Goal: Task Accomplishment & Management: Manage account settings

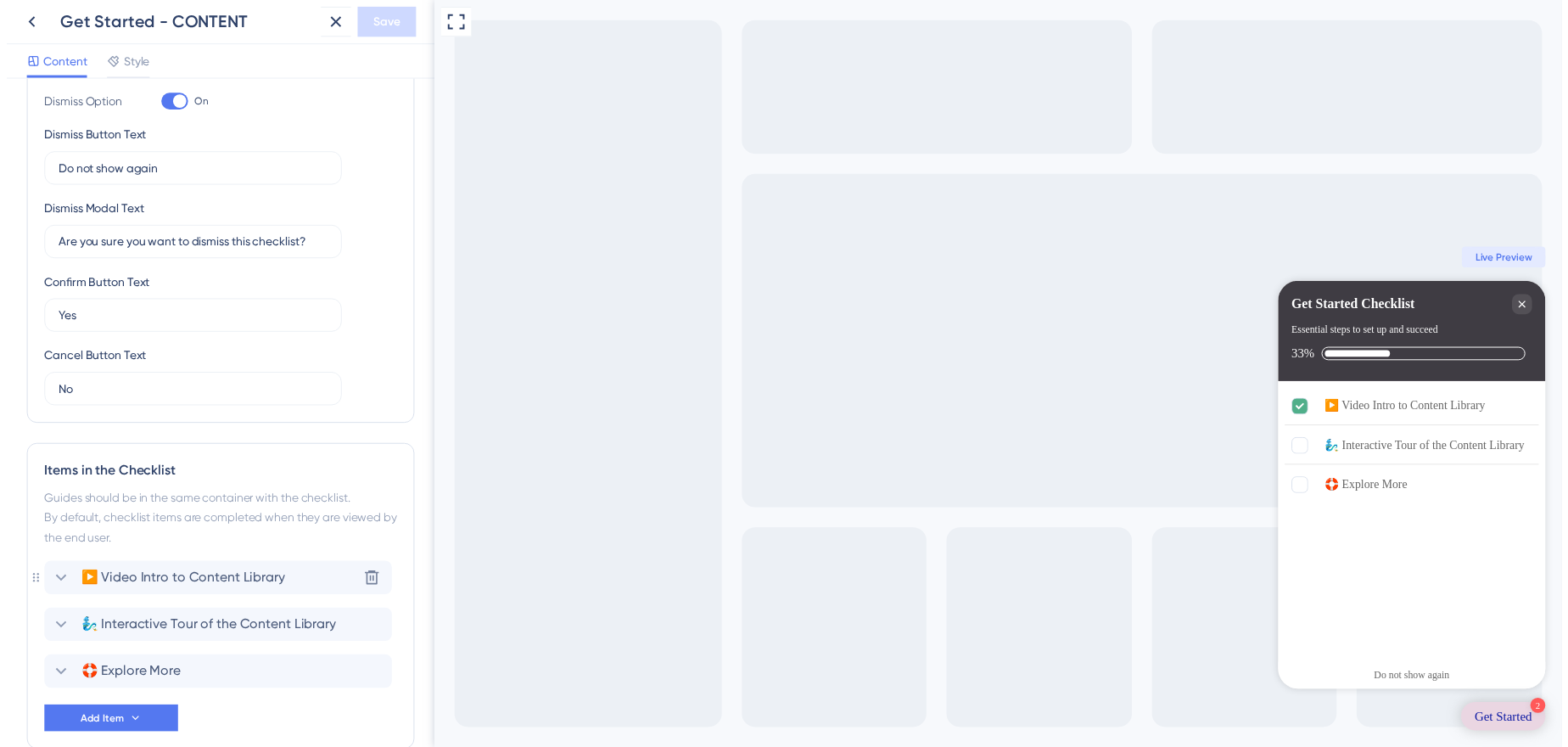
scroll to position [448, 0]
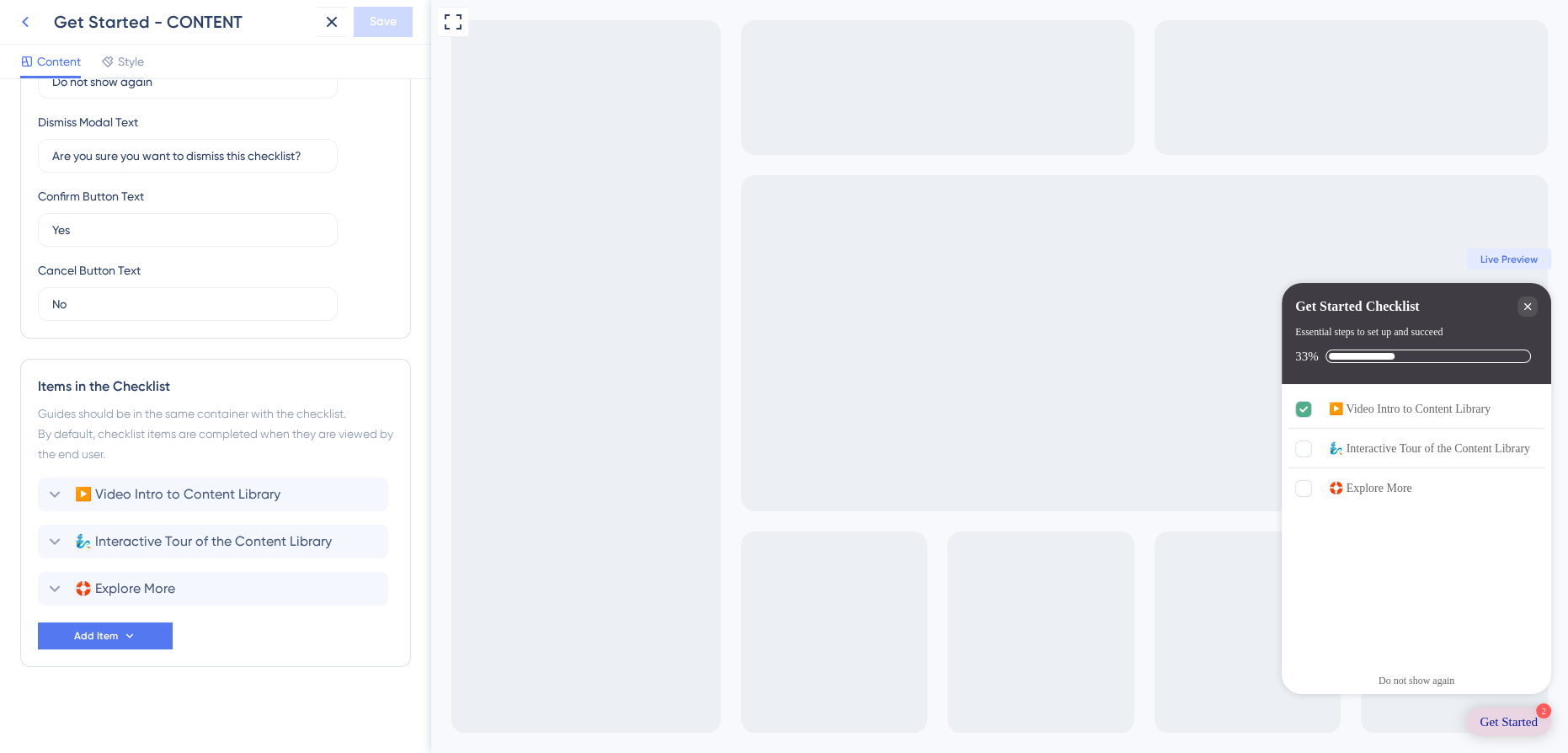
click at [28, 14] on icon at bounding box center [24, 22] width 20 height 20
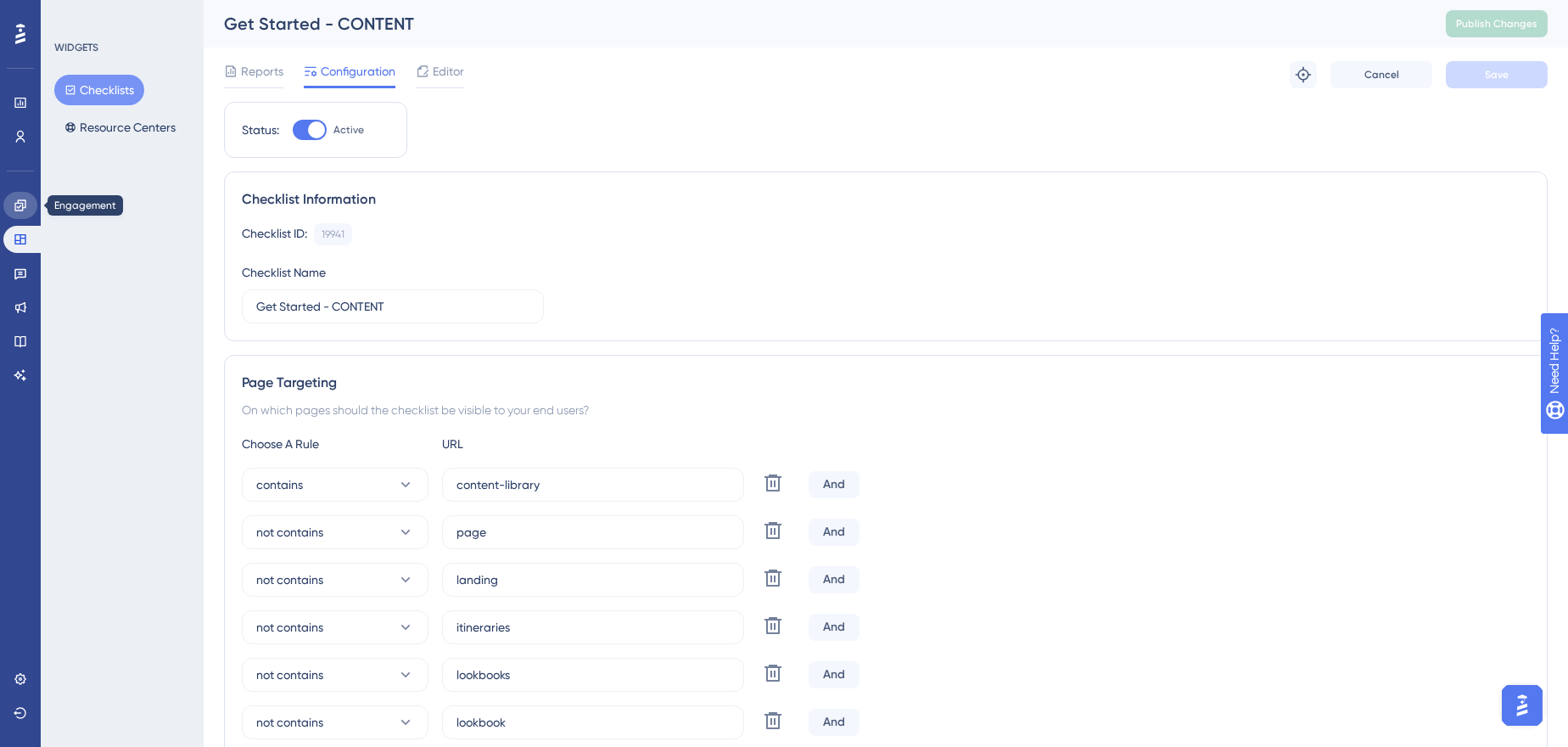
click at [22, 212] on link at bounding box center [21, 205] width 34 height 27
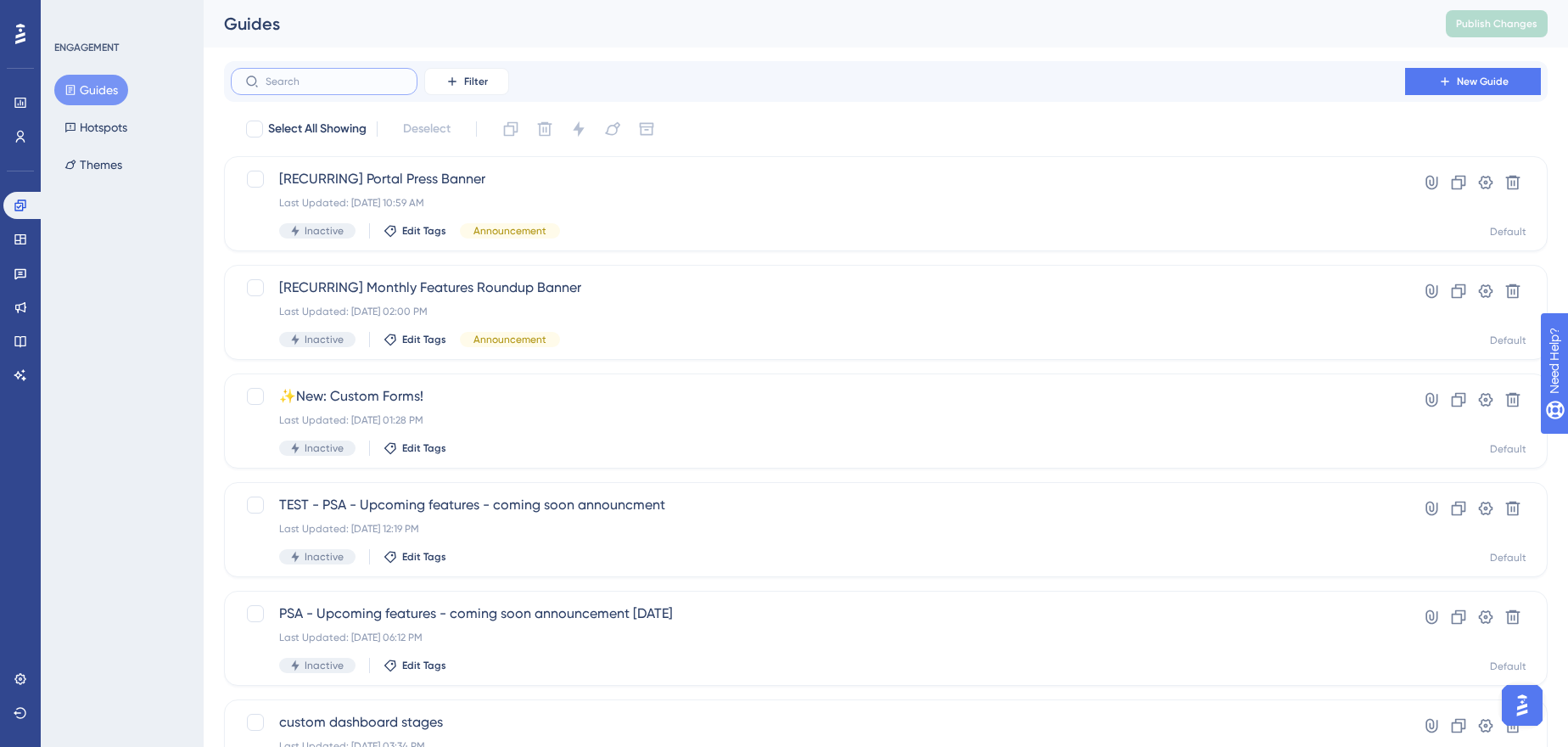
click at [327, 81] on input "text" at bounding box center [333, 82] width 137 height 12
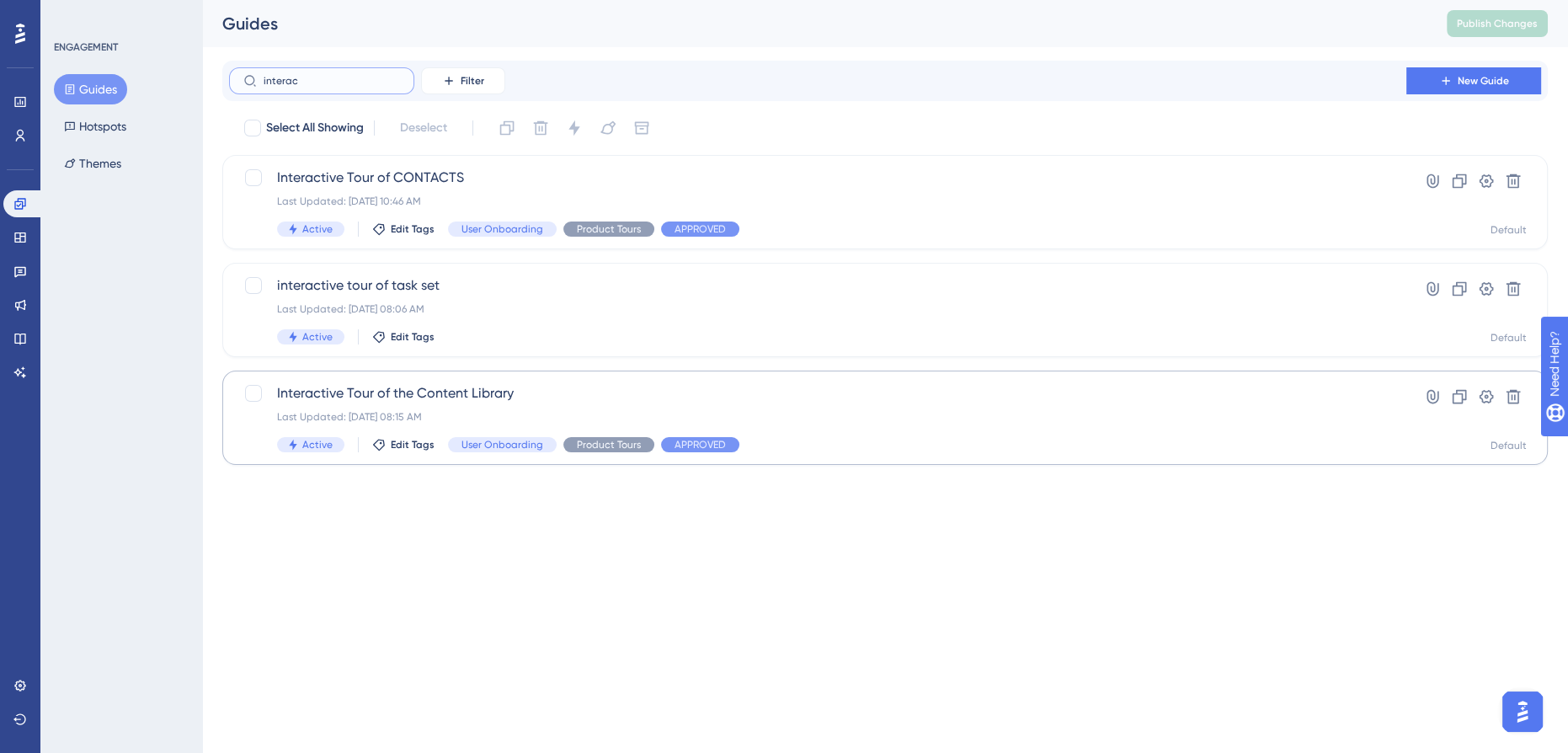
type input "interac"
click at [465, 389] on span "Interactive Tour of the Content Library" at bounding box center [818, 393] width 1081 height 20
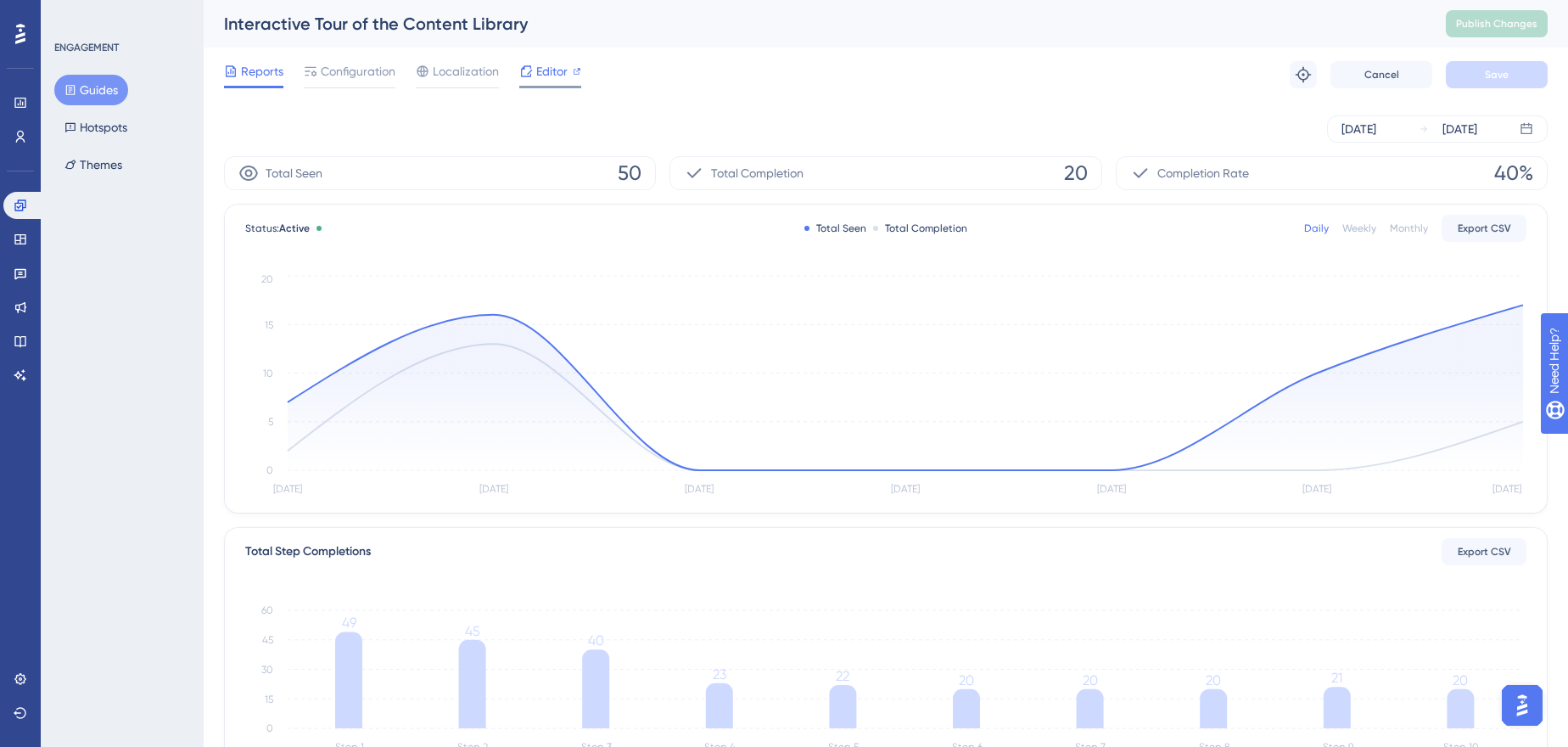
click at [548, 79] on span "Editor" at bounding box center [551, 70] width 31 height 20
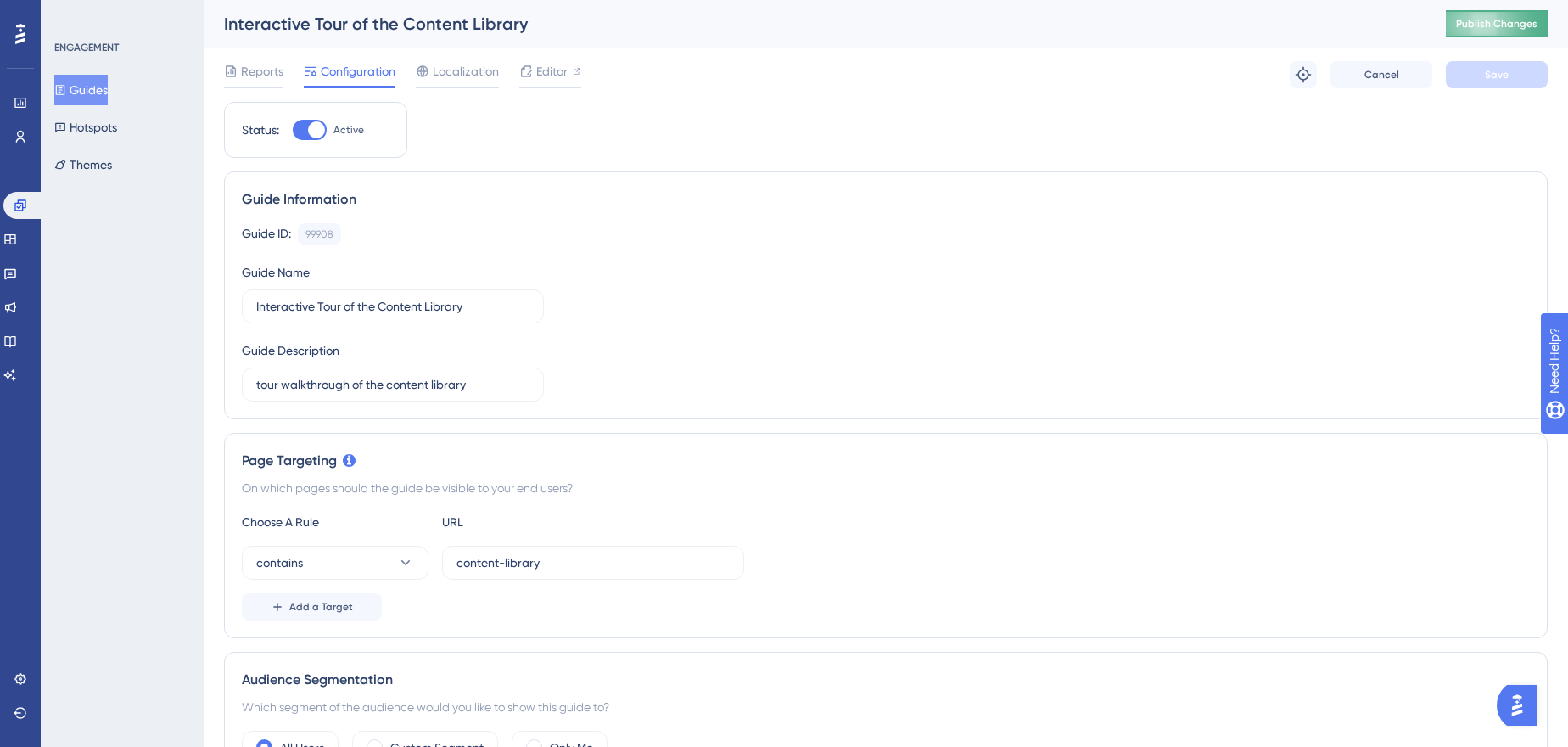
click at [1493, 28] on span "Publish Changes" at bounding box center [1497, 24] width 81 height 13
click at [251, 64] on span "Reports" at bounding box center [261, 70] width 43 height 20
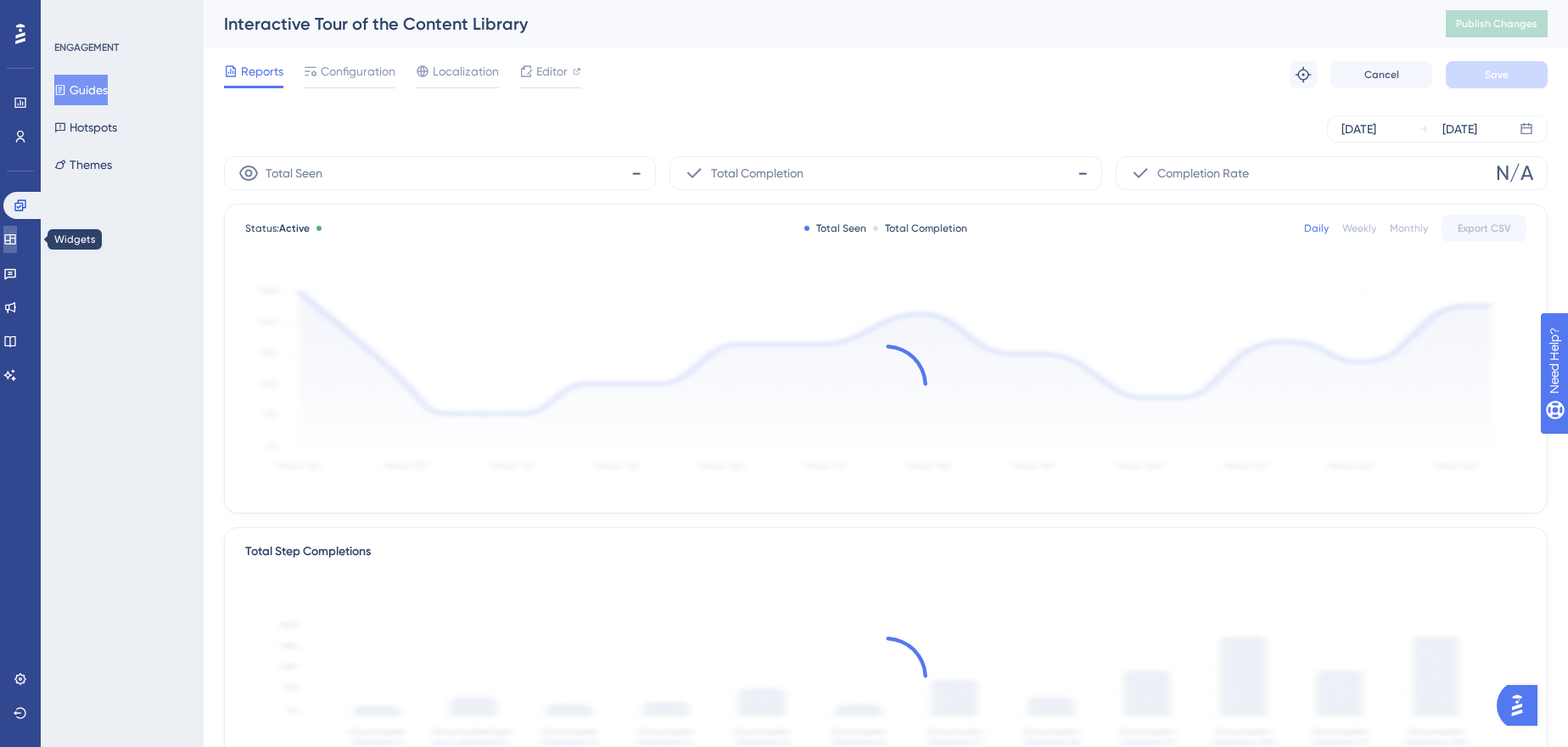
click at [17, 244] on icon at bounding box center [10, 239] width 13 height 13
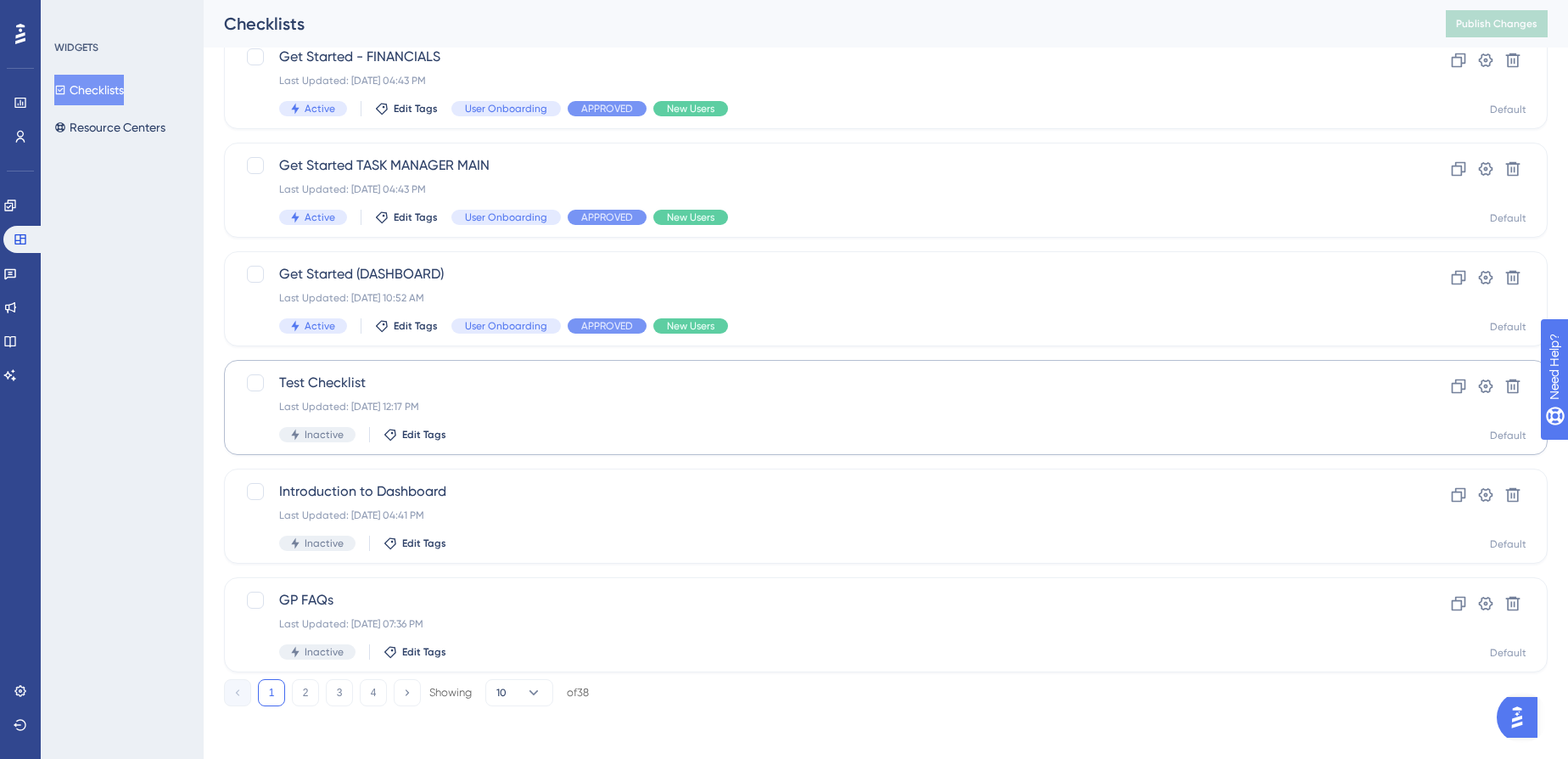
scroll to position [558, 0]
click at [312, 691] on button "2" at bounding box center [305, 691] width 27 height 27
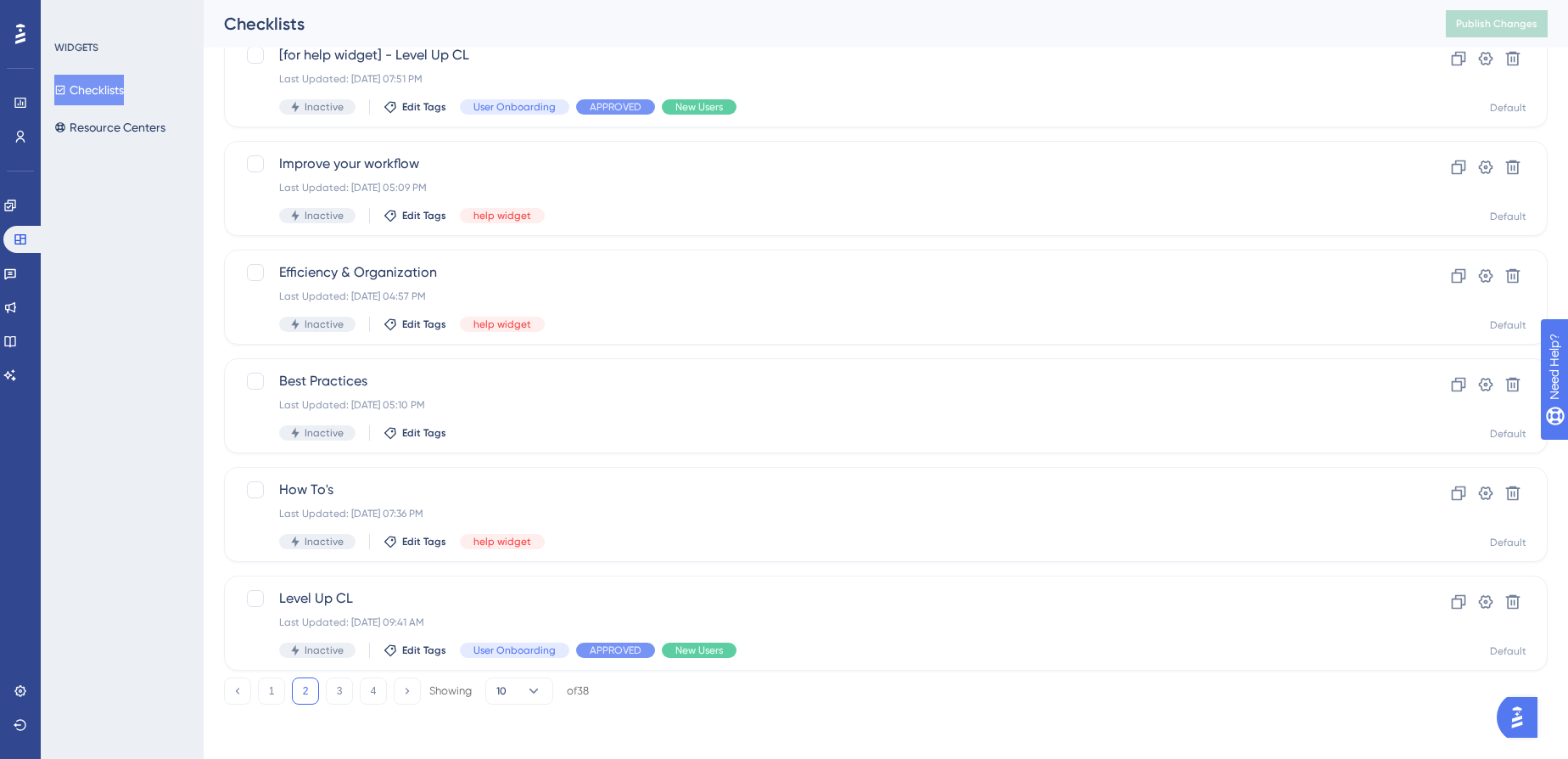
click at [262, 710] on div "Performance Users Engagement Widgets Feedback Product Updates Knowledge Base AI…" at bounding box center [886, 117] width 1364 height 1229
click at [261, 692] on button "1" at bounding box center [271, 691] width 27 height 27
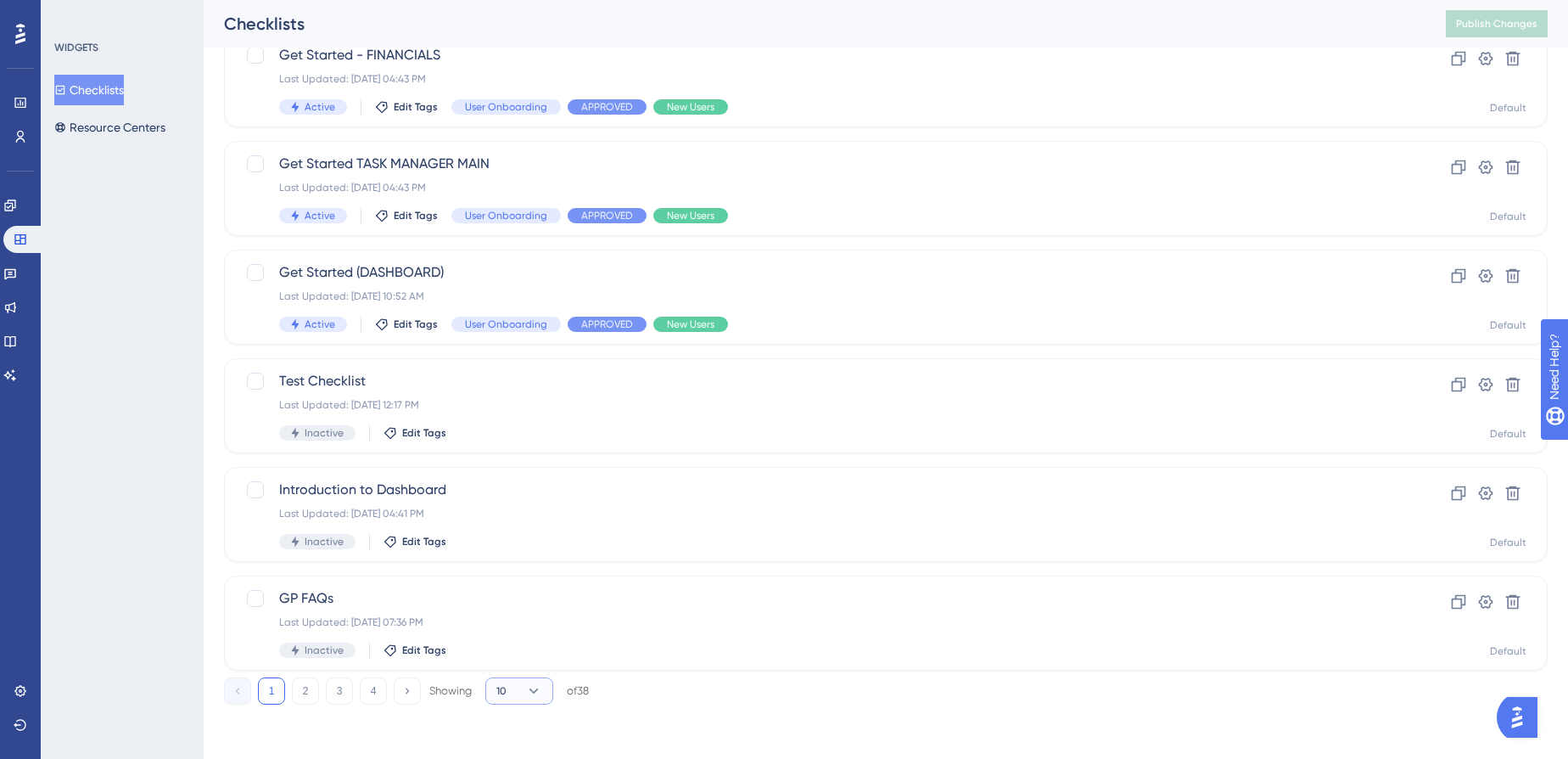
click at [517, 689] on button "10" at bounding box center [519, 691] width 68 height 27
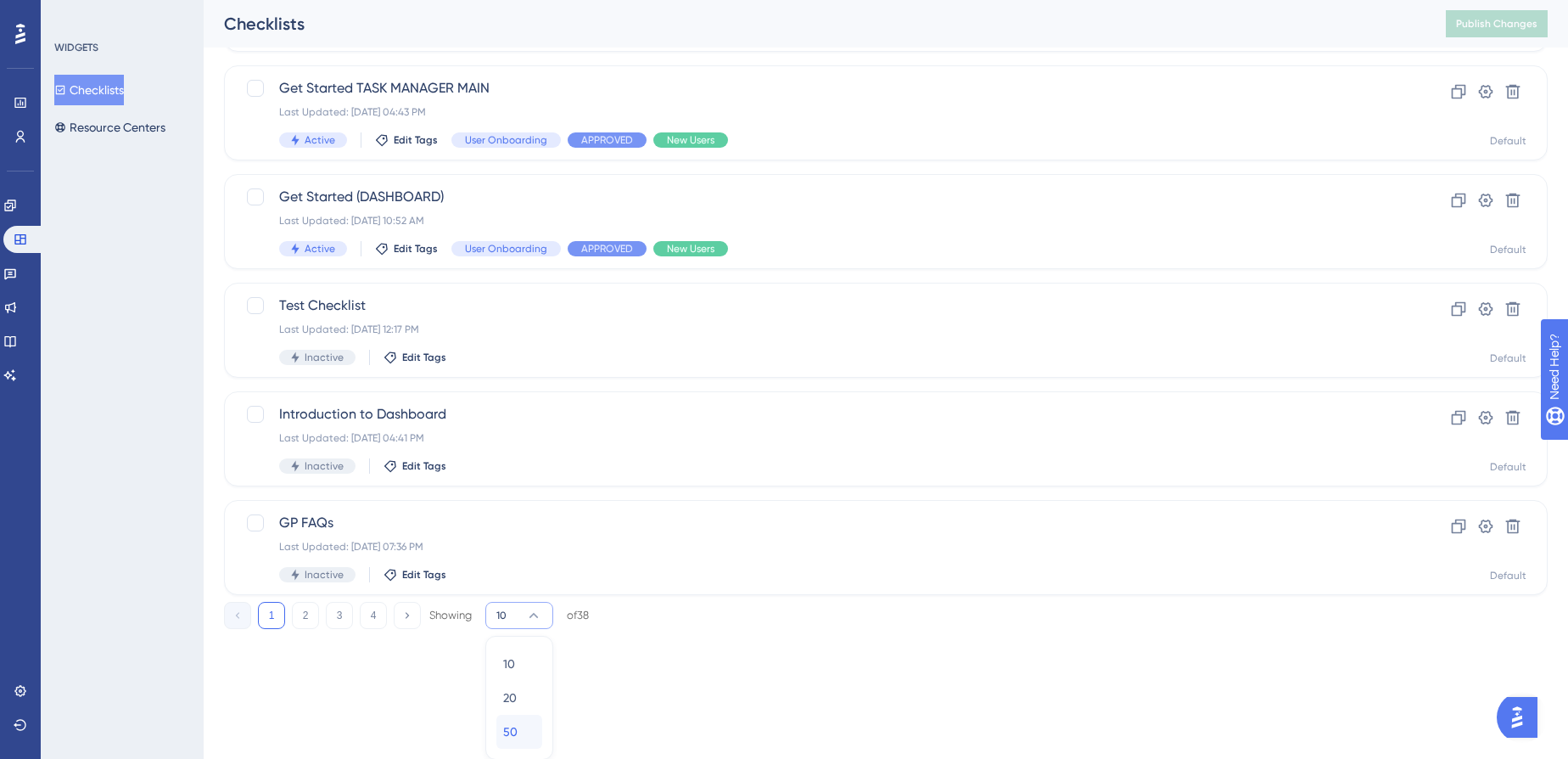
click at [534, 729] on div "50 50" at bounding box center [519, 732] width 32 height 34
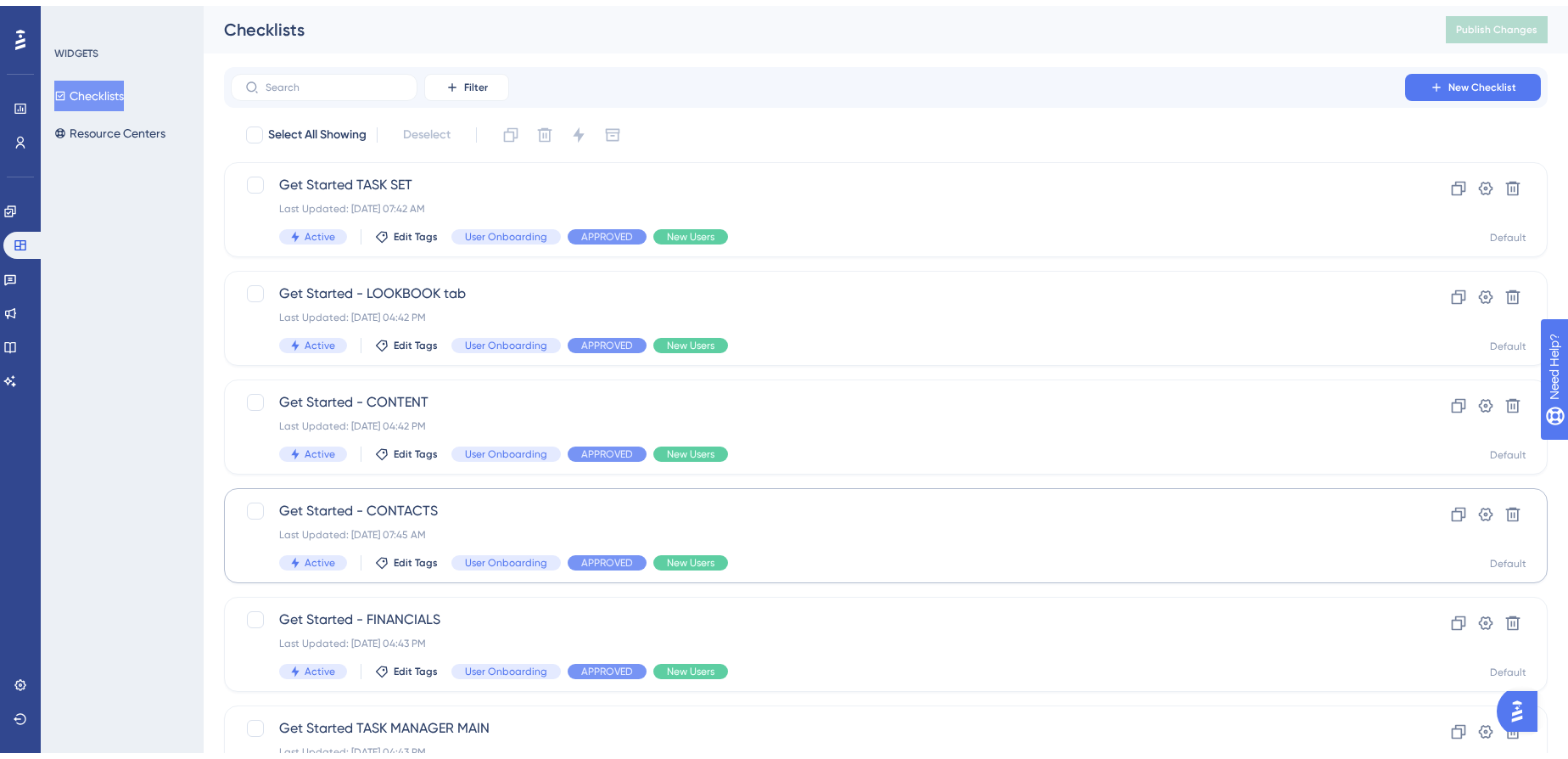
scroll to position [308, 0]
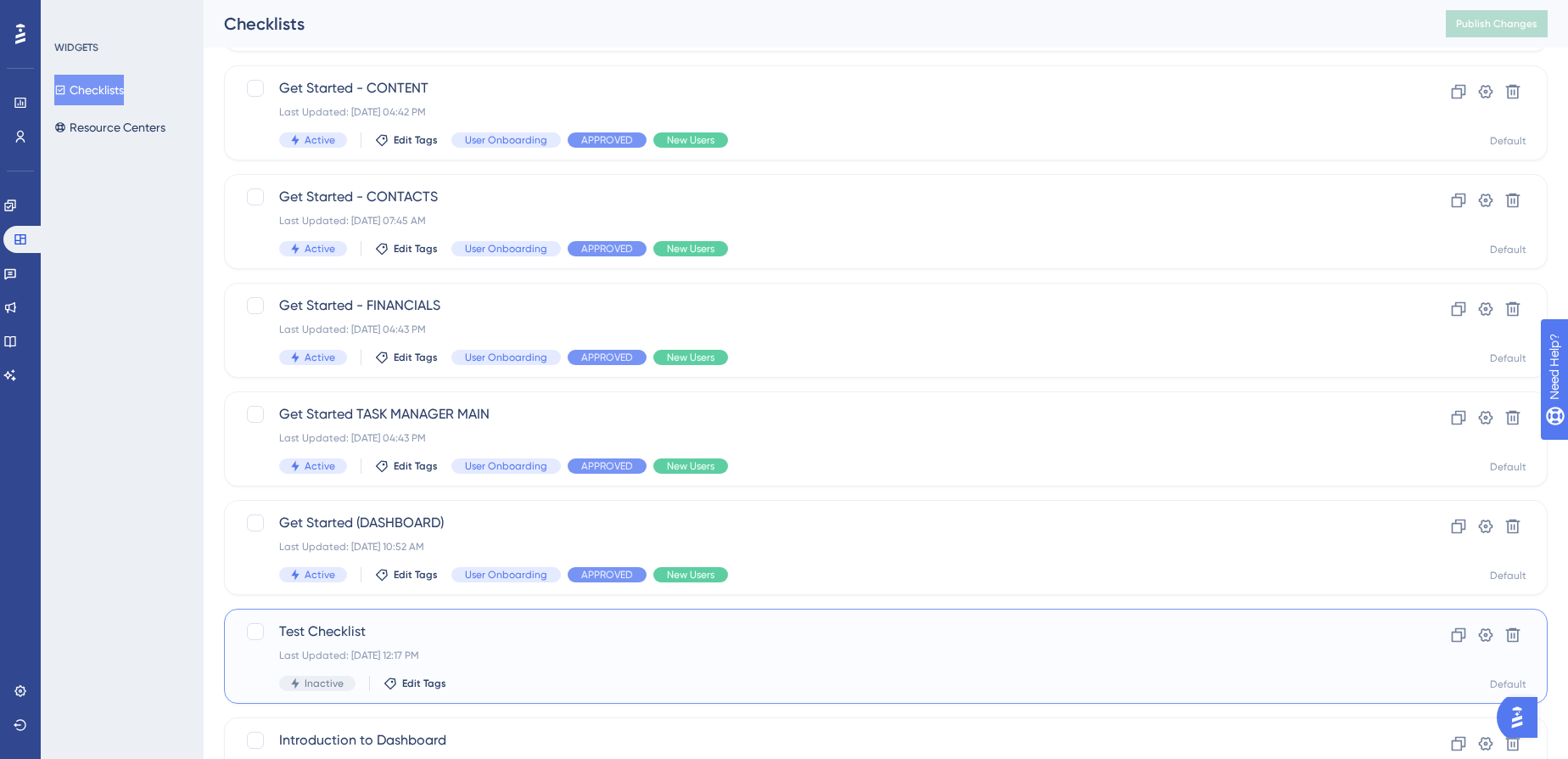
click at [688, 636] on span "Test Checklist" at bounding box center [819, 631] width 1078 height 20
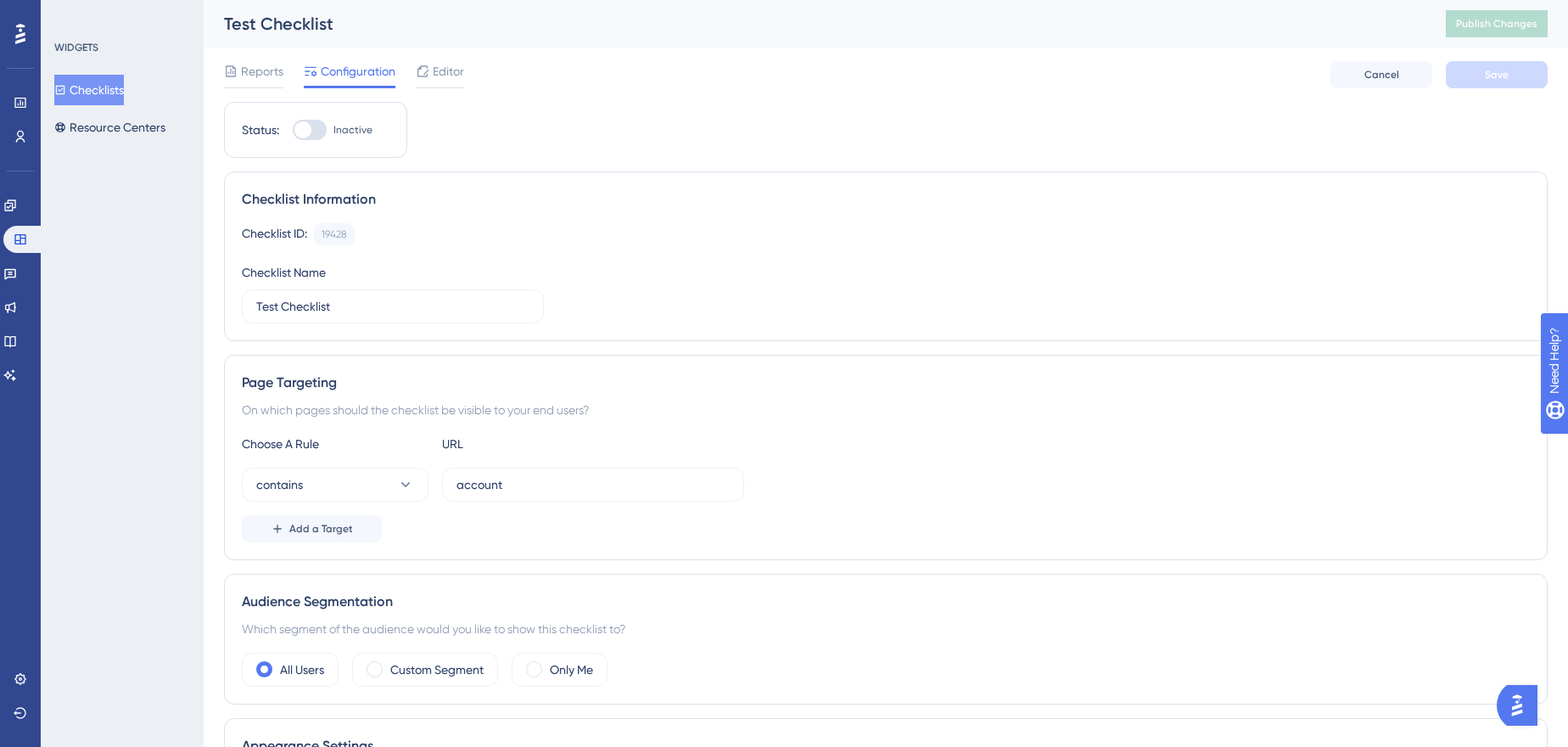
click at [123, 79] on button "Checklists" at bounding box center [88, 90] width 69 height 30
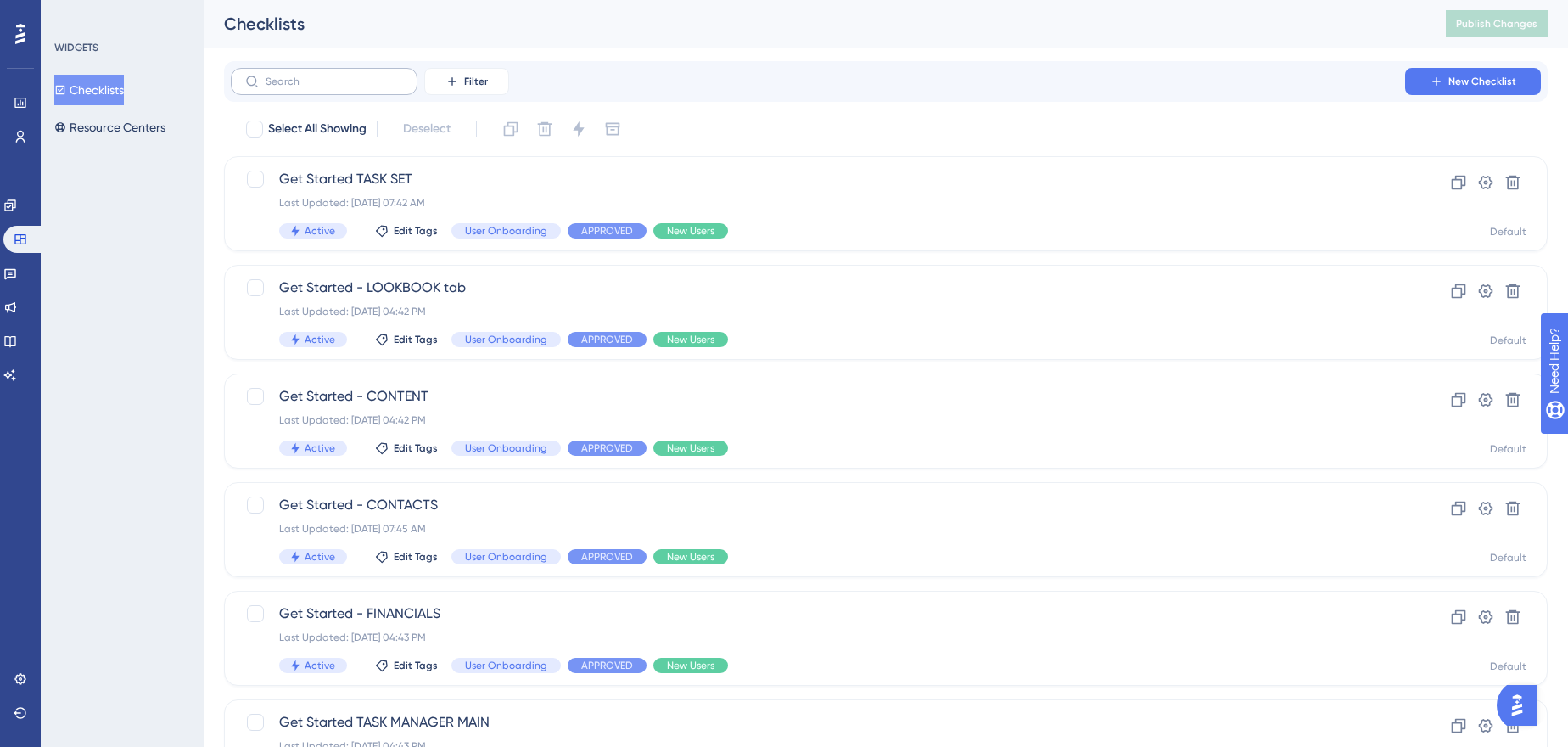
click at [361, 71] on label at bounding box center [324, 82] width 187 height 27
click at [361, 76] on input "text" at bounding box center [333, 82] width 137 height 12
click at [447, 75] on icon at bounding box center [452, 82] width 13 height 13
click at [480, 228] on span "Status" at bounding box center [466, 231] width 35 height 20
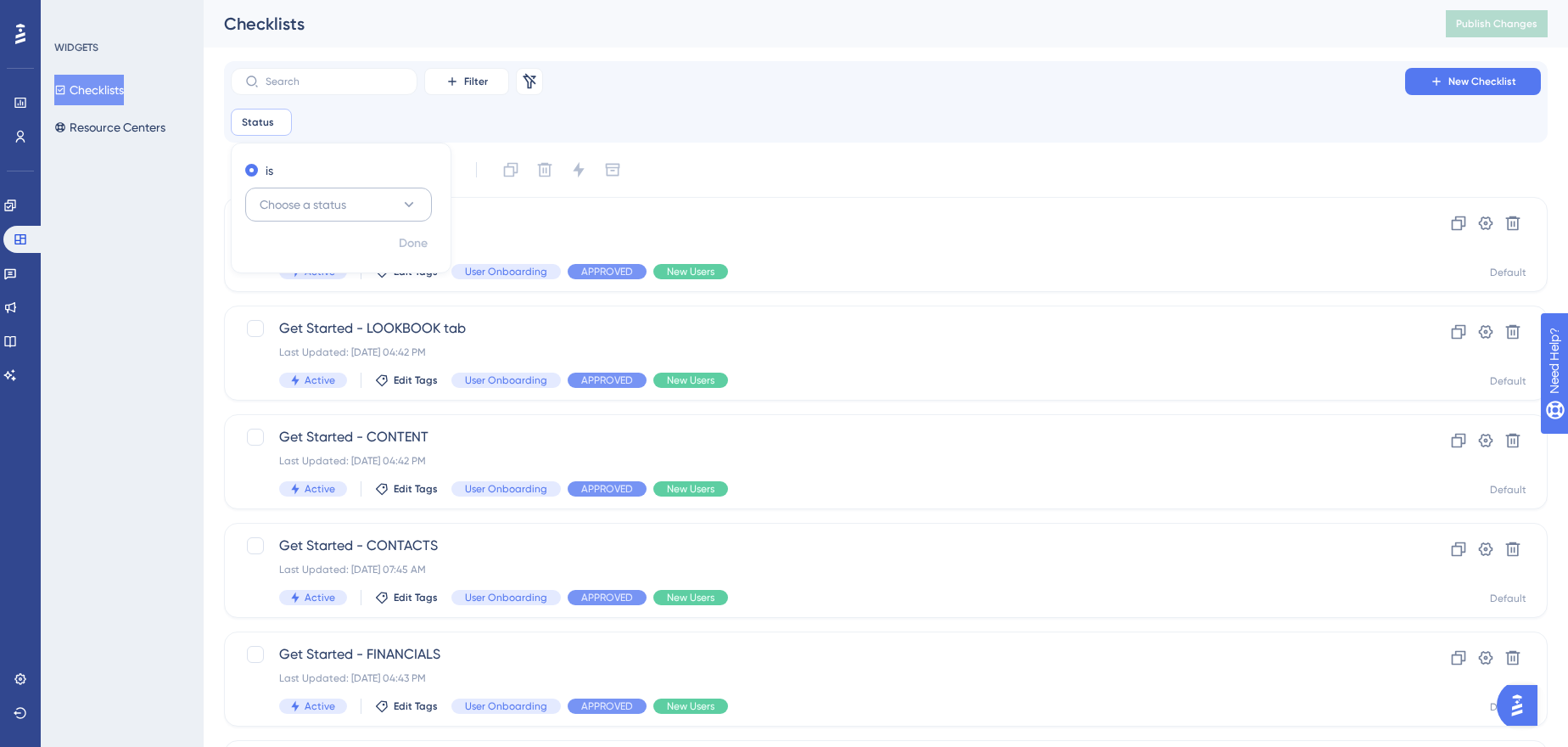
click at [334, 215] on button "Choose a status" at bounding box center [338, 205] width 187 height 34
click at [324, 281] on div "Inactive Inactive" at bounding box center [338, 290] width 137 height 34
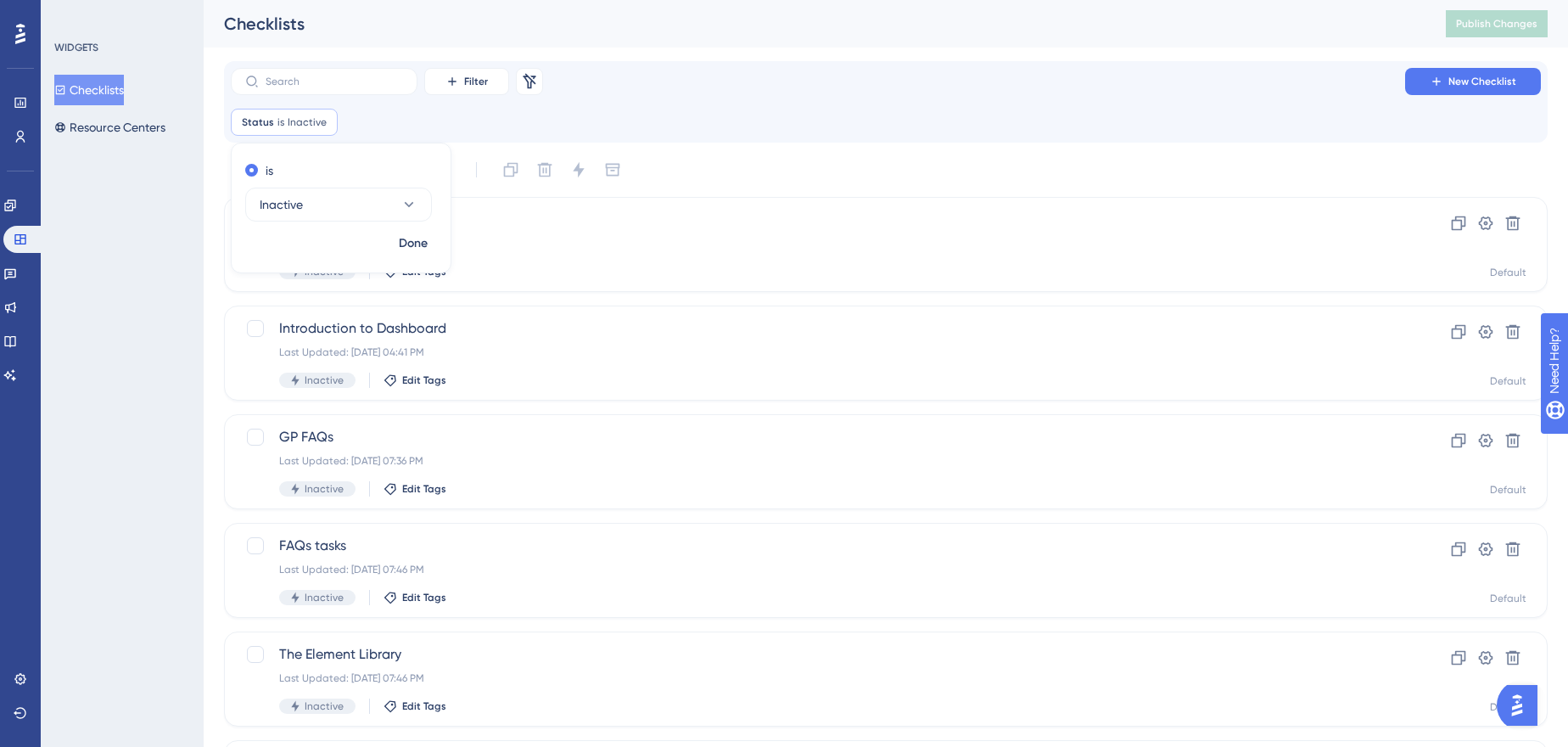
click at [690, 121] on div "Status is Inactive Inactive Remove is Inactive Done" at bounding box center [886, 122] width 1310 height 27
click at [320, 121] on icon at bounding box center [325, 122] width 10 height 10
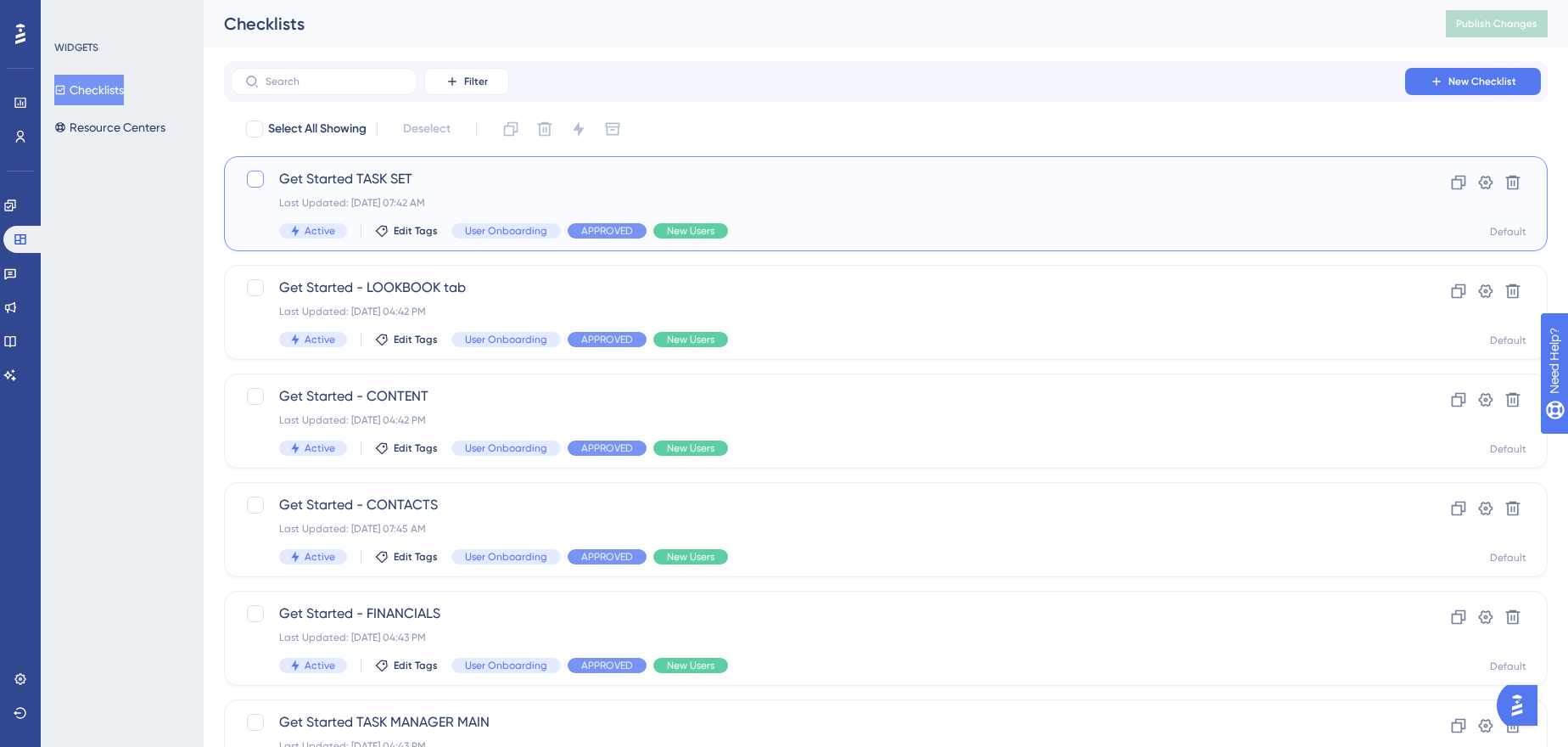
click at [266, 183] on label at bounding box center [257, 178] width 24 height 20
click at [253, 178] on icon at bounding box center [255, 179] width 10 height 13
checkbox input "false"
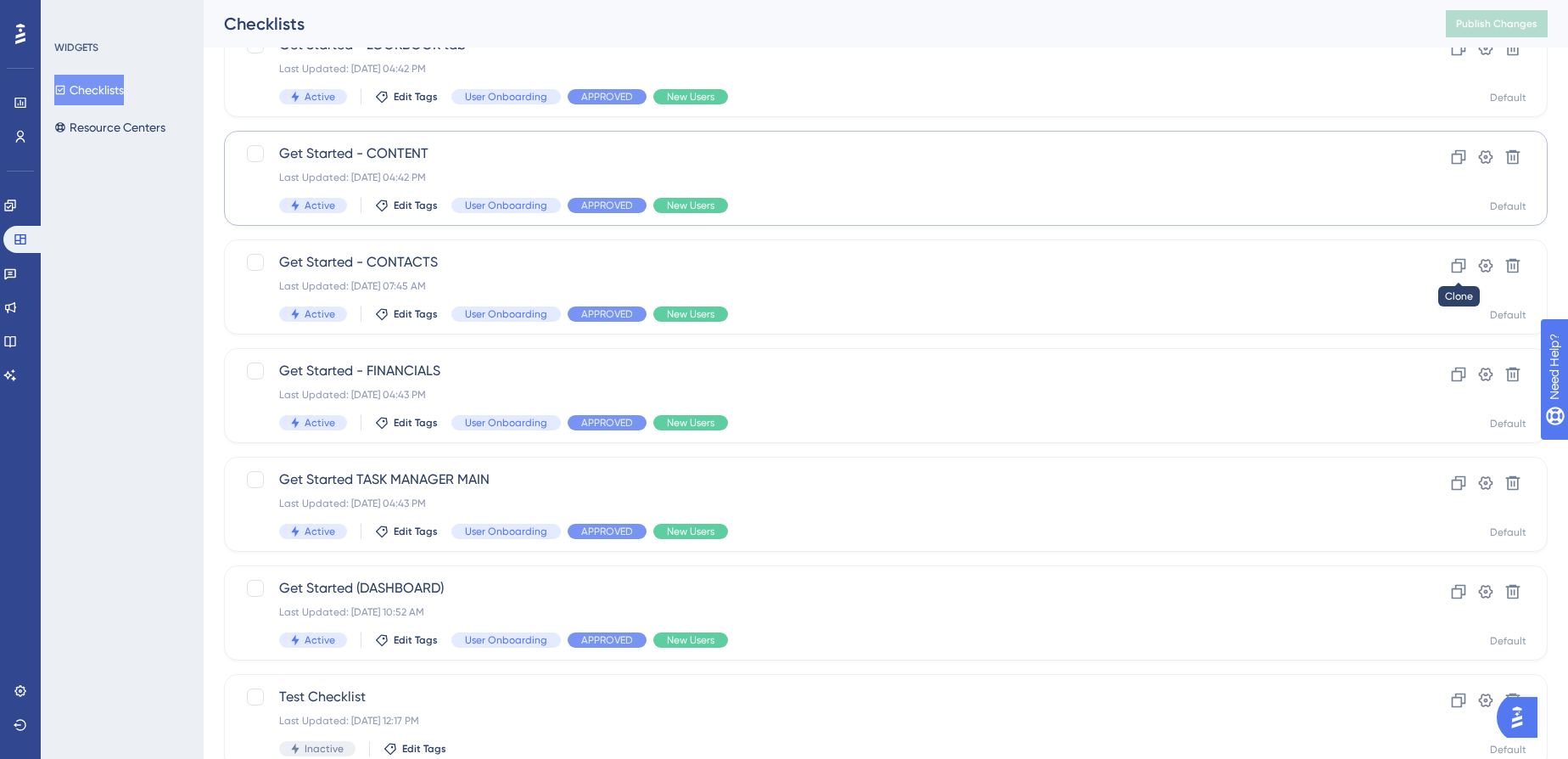
scroll to position [154, 0]
